Goal: Find specific page/section: Find specific page/section

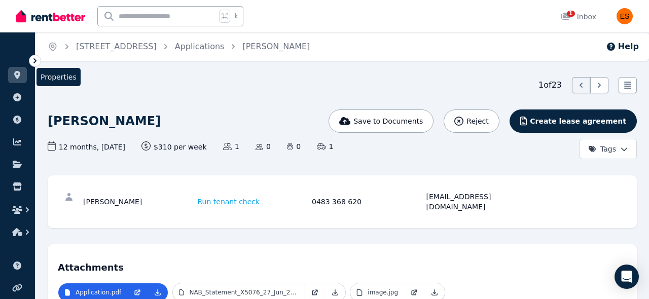
click at [19, 75] on icon at bounding box center [17, 75] width 6 height 8
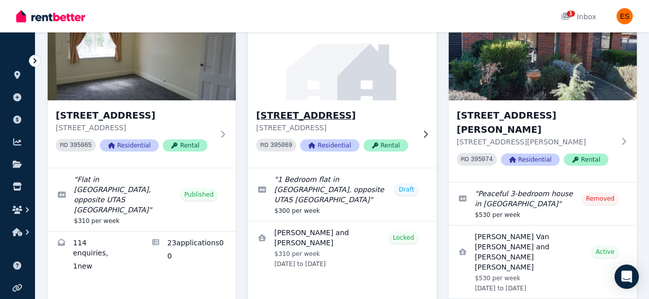
scroll to position [108, 0]
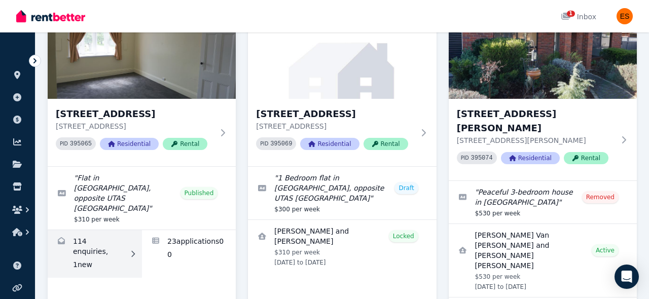
click at [107, 230] on link "Enquiries for Unit 2/55 Invermay Rd, Invermay" at bounding box center [95, 254] width 94 height 48
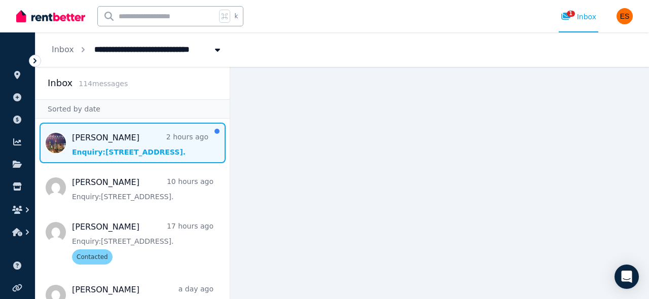
click at [82, 147] on span "Message list" at bounding box center [132, 143] width 194 height 41
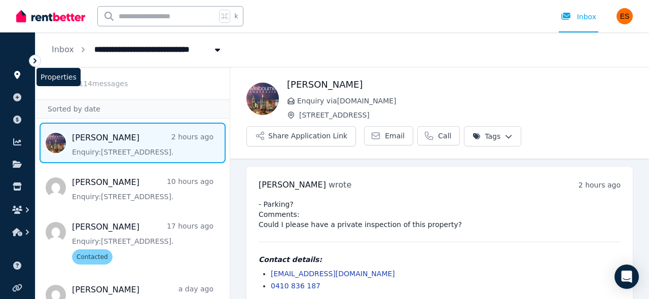
click at [16, 73] on icon at bounding box center [17, 75] width 6 height 8
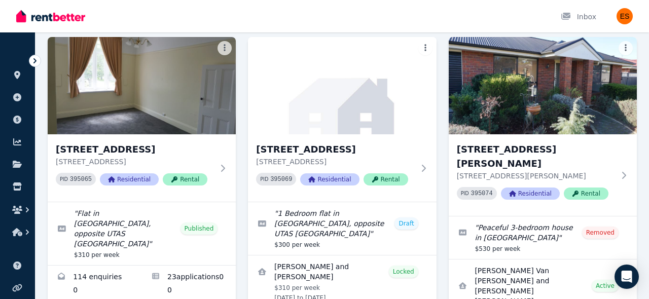
scroll to position [78, 0]
